Goal: Complete application form

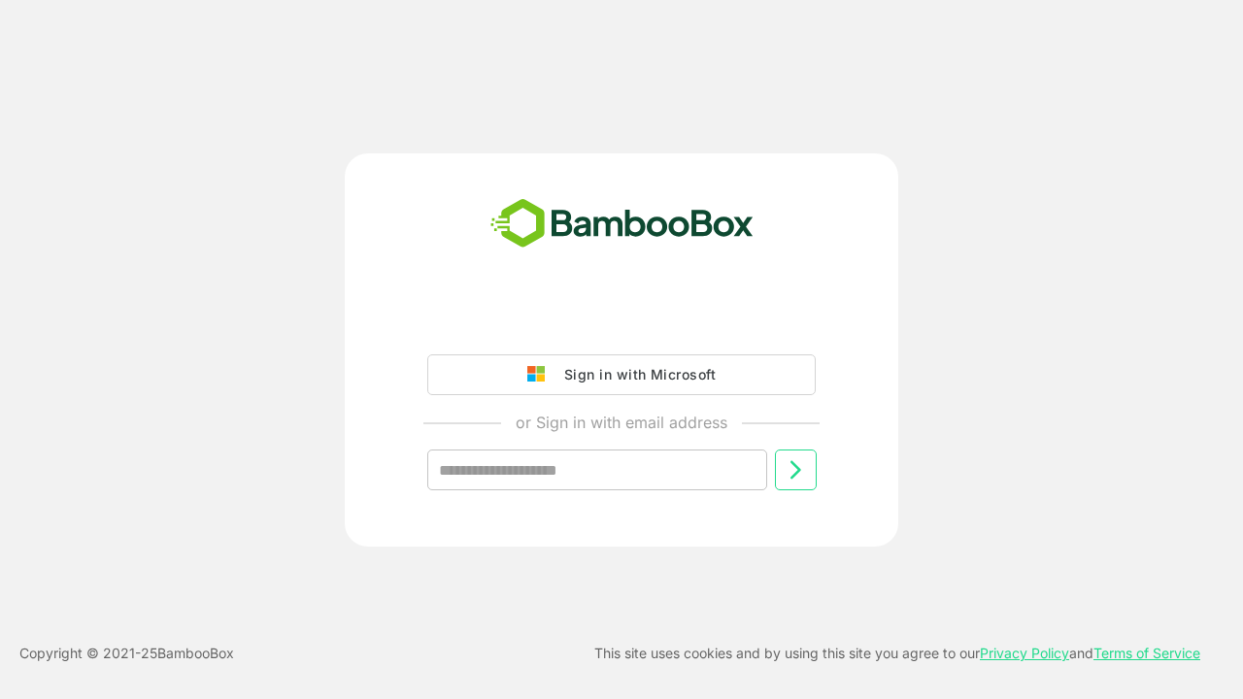
type input "**********"
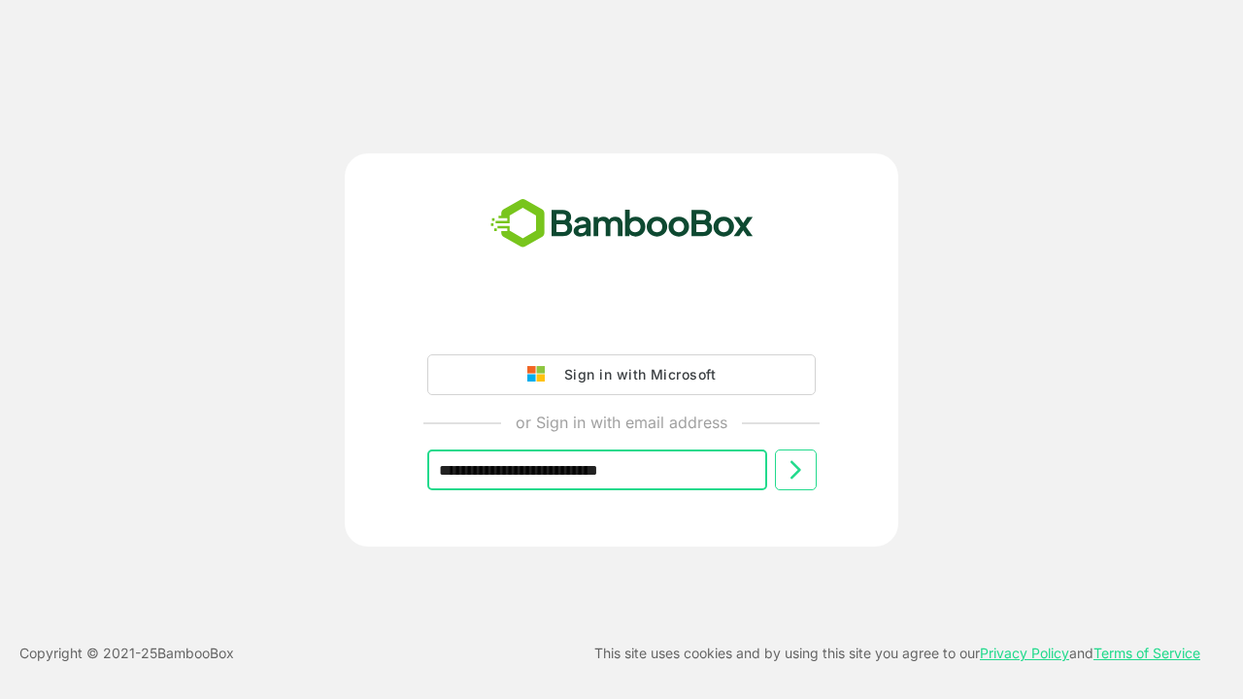
click at [795, 470] on icon at bounding box center [794, 469] width 23 height 23
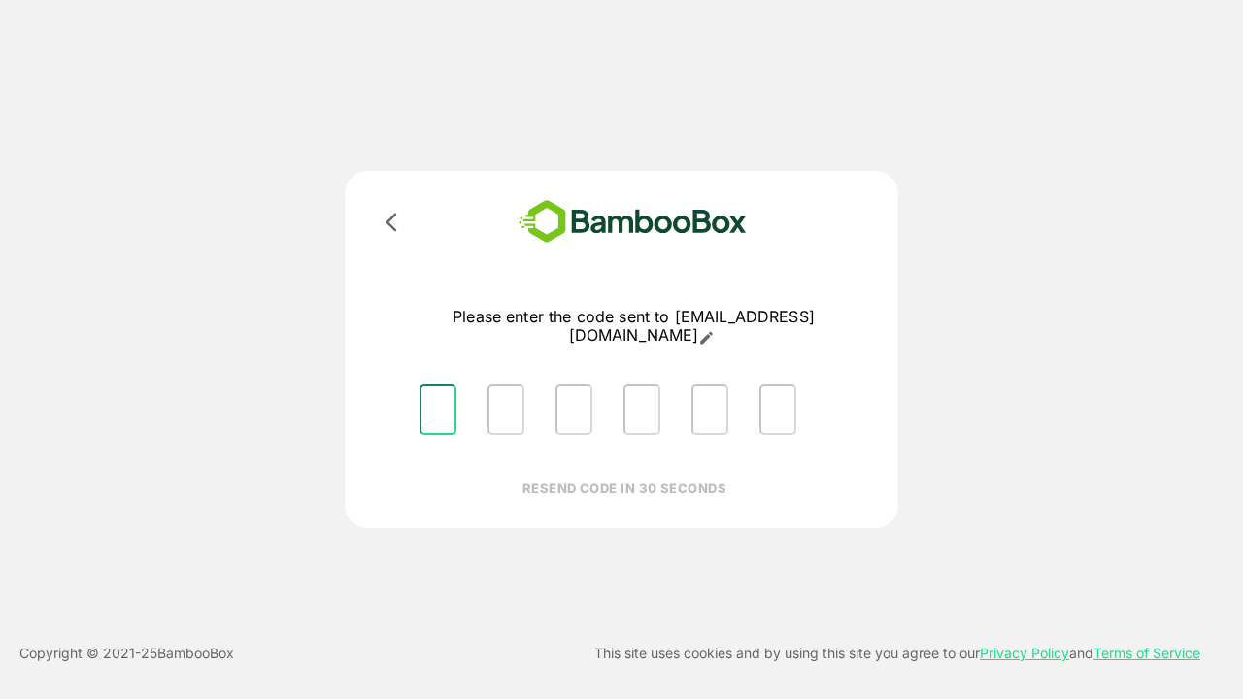
type input "*"
